Goal: Transaction & Acquisition: Purchase product/service

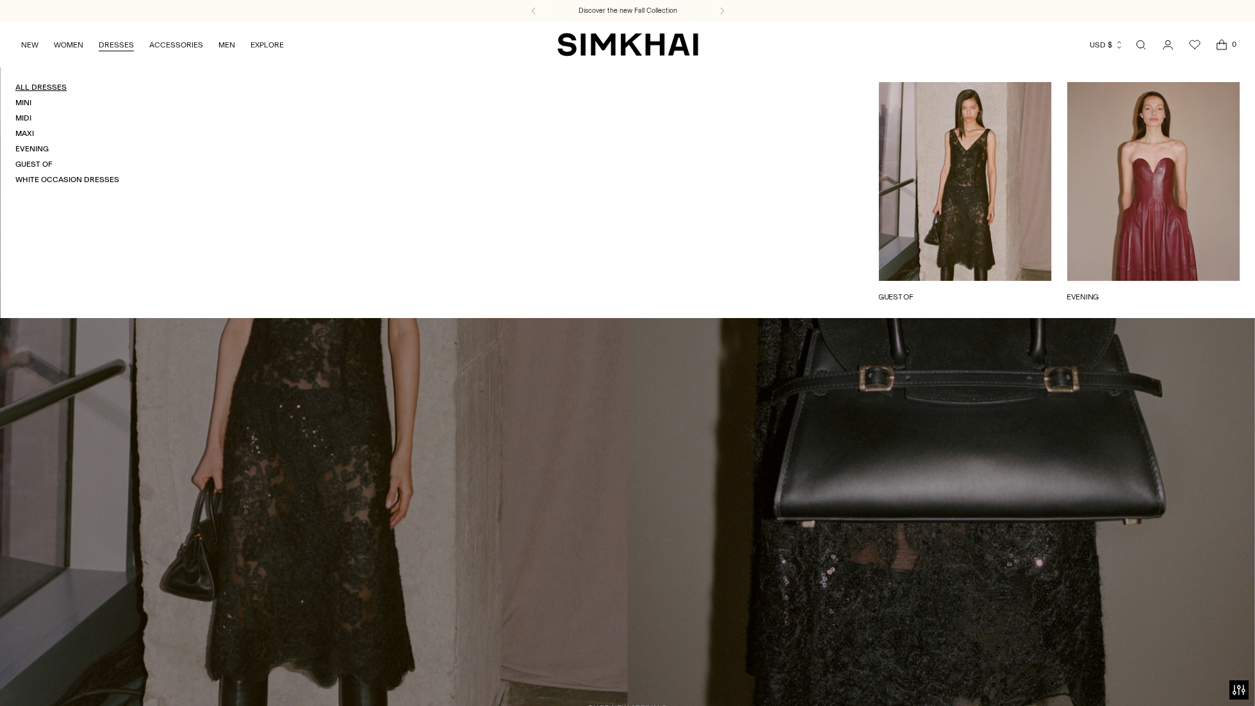
click at [56, 89] on link "All Dresses" at bounding box center [40, 87] width 51 height 9
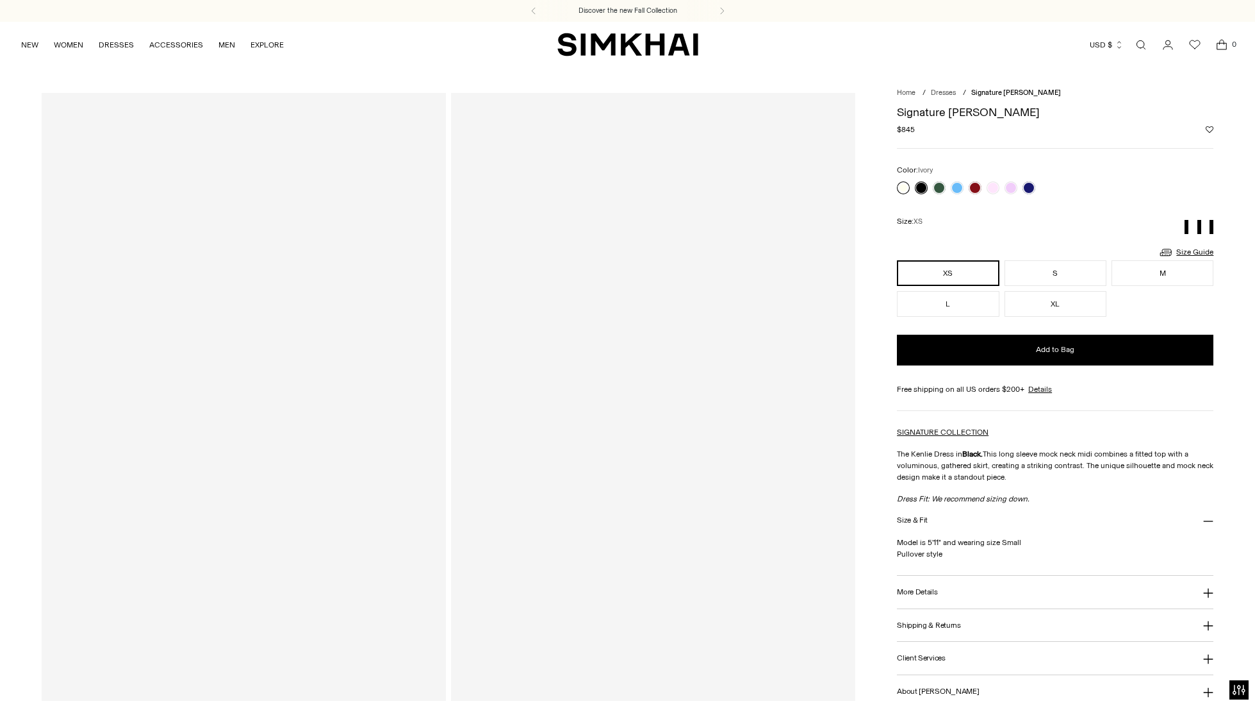
click at [902, 187] on link at bounding box center [903, 187] width 13 height 13
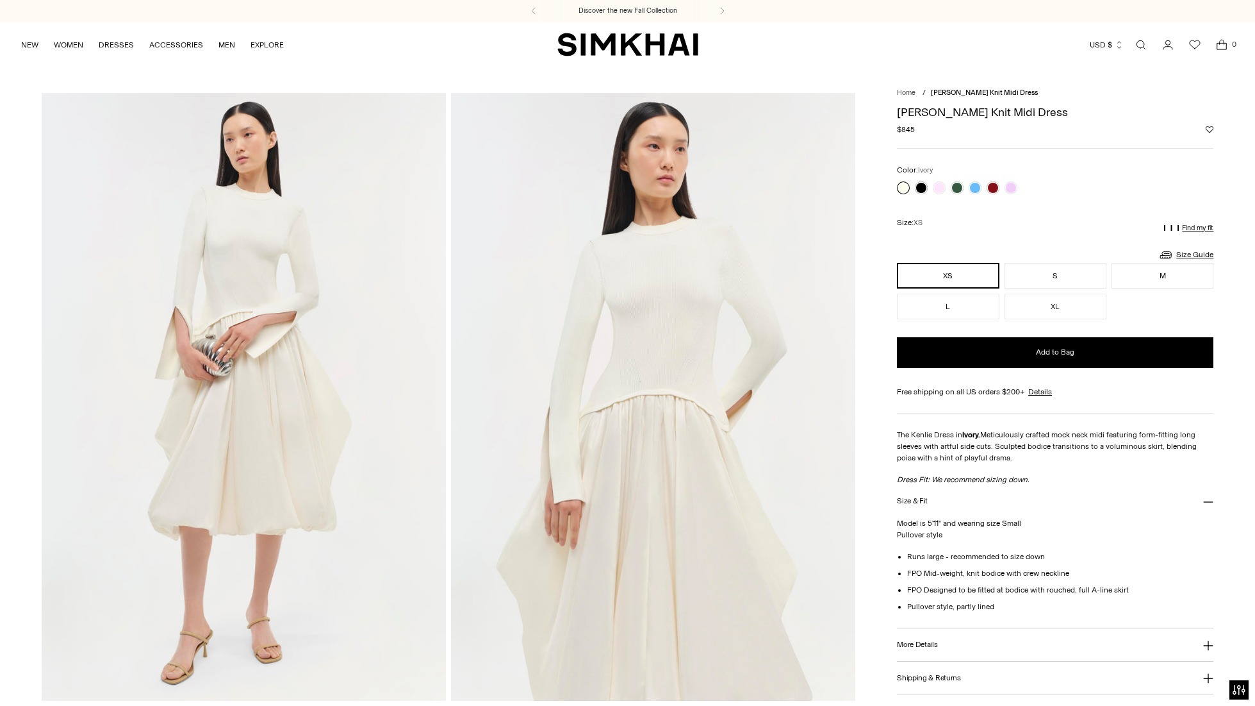
scroll to position [8, 0]
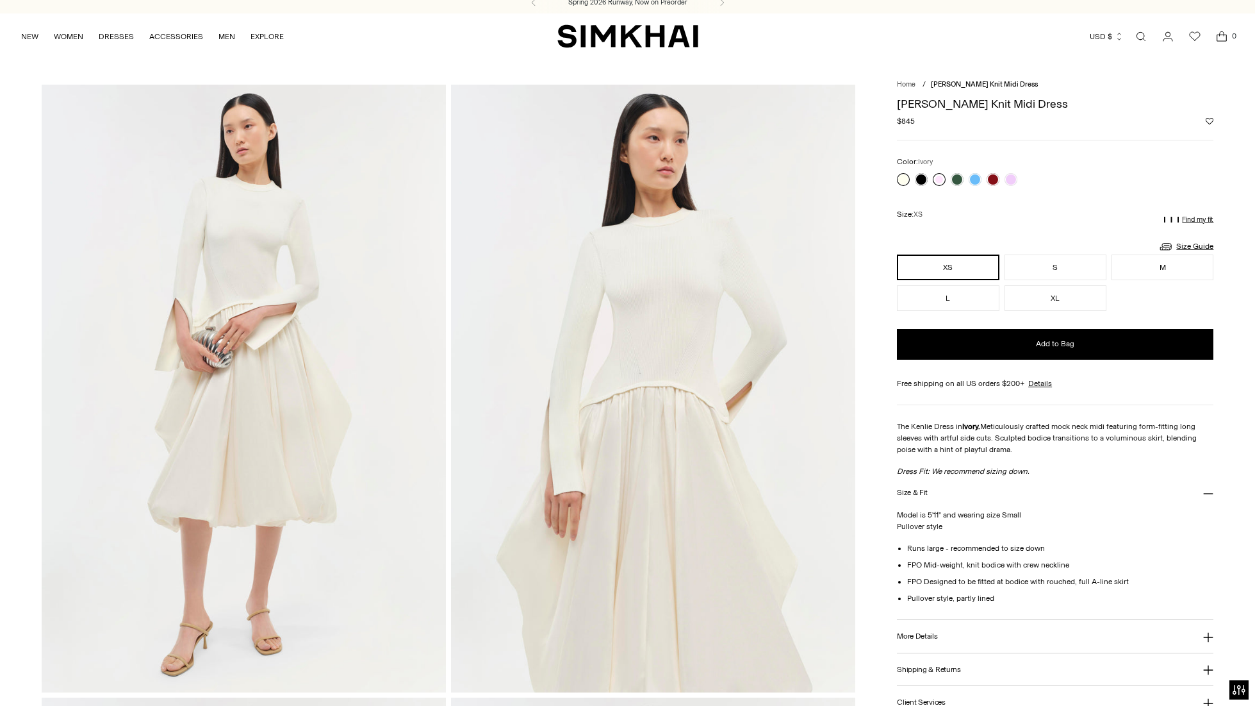
click at [941, 183] on link at bounding box center [939, 179] width 13 height 13
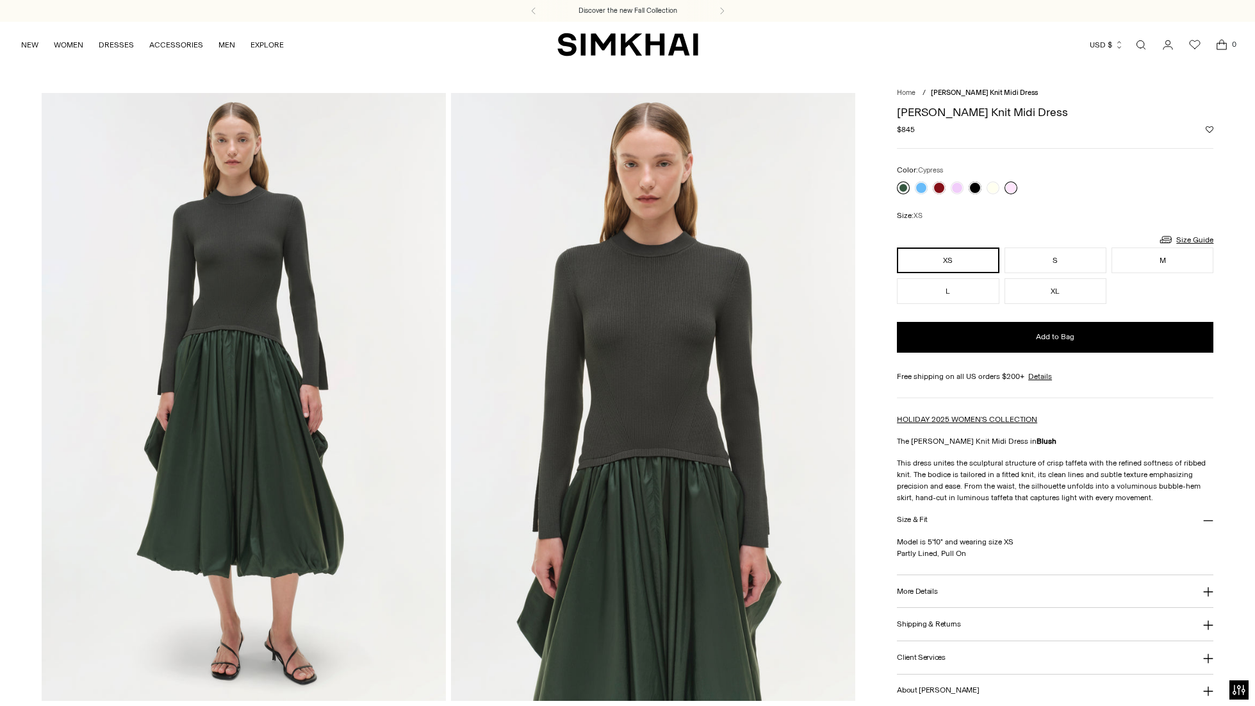
click at [900, 188] on link at bounding box center [903, 187] width 13 height 13
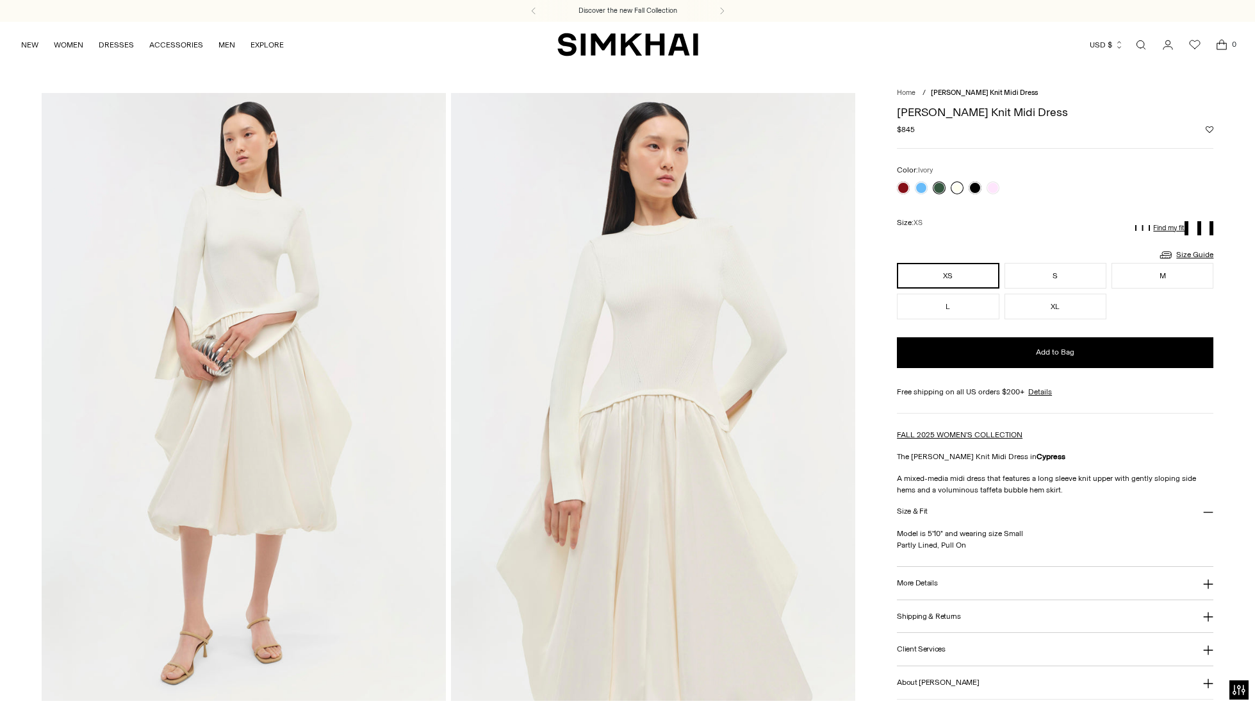
click at [957, 191] on link at bounding box center [957, 187] width 13 height 13
